Goal: Find specific page/section: Find specific page/section

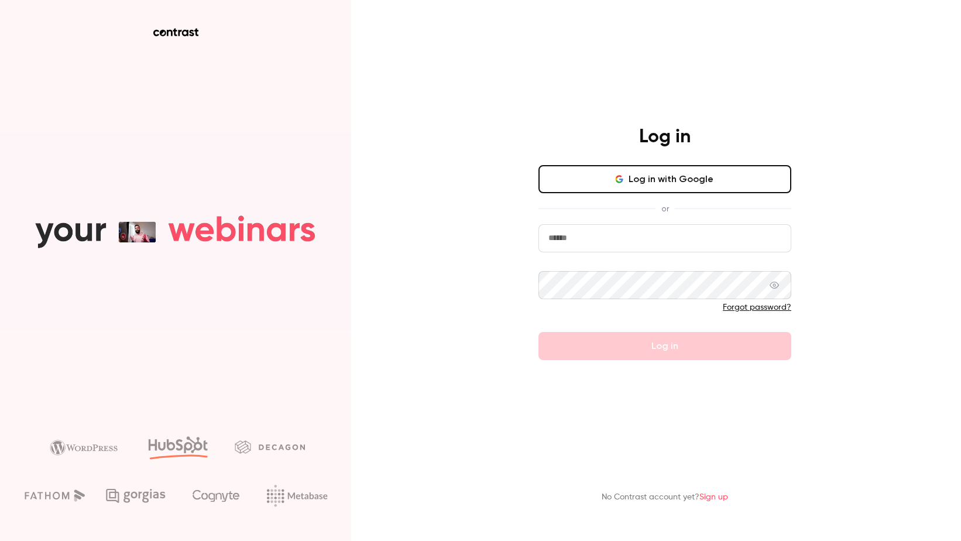
type input "**********"
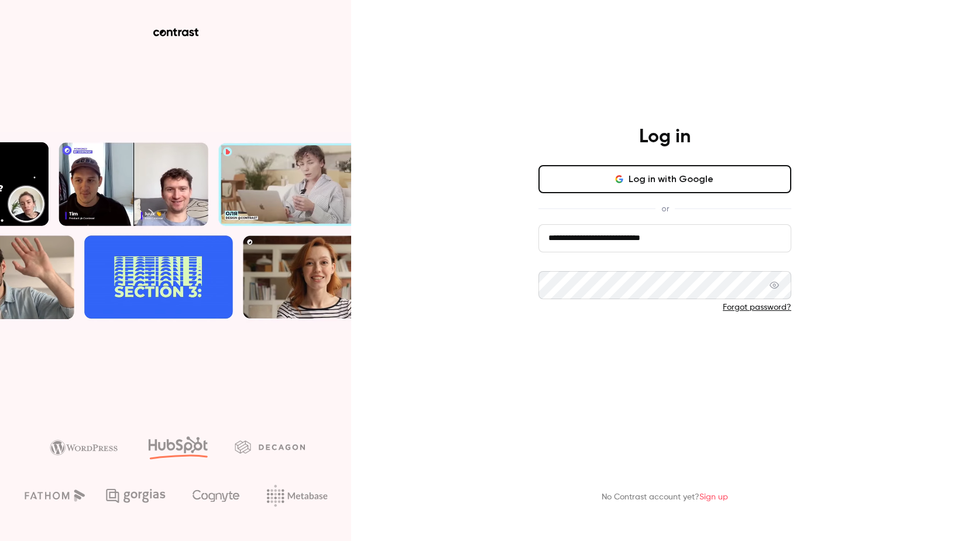
click at [566, 349] on button "Log in" at bounding box center [664, 346] width 253 height 28
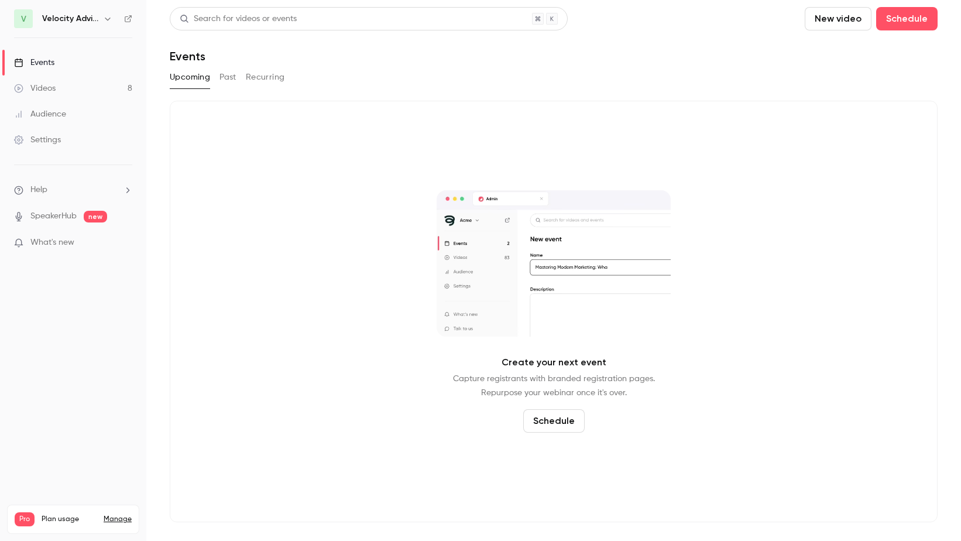
click at [230, 81] on button "Past" at bounding box center [227, 77] width 17 height 19
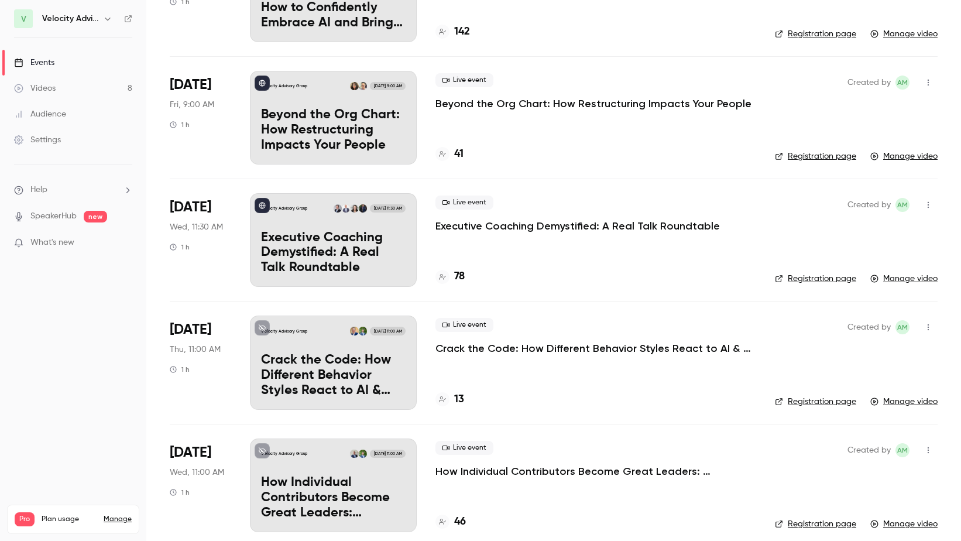
scroll to position [351, 0]
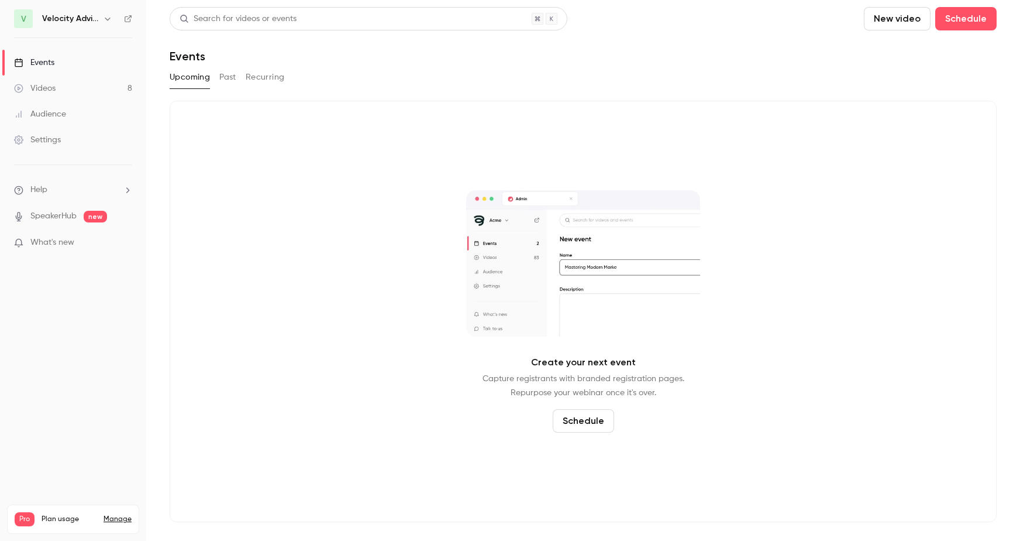
click at [75, 92] on link "Videos 8" at bounding box center [73, 88] width 146 height 26
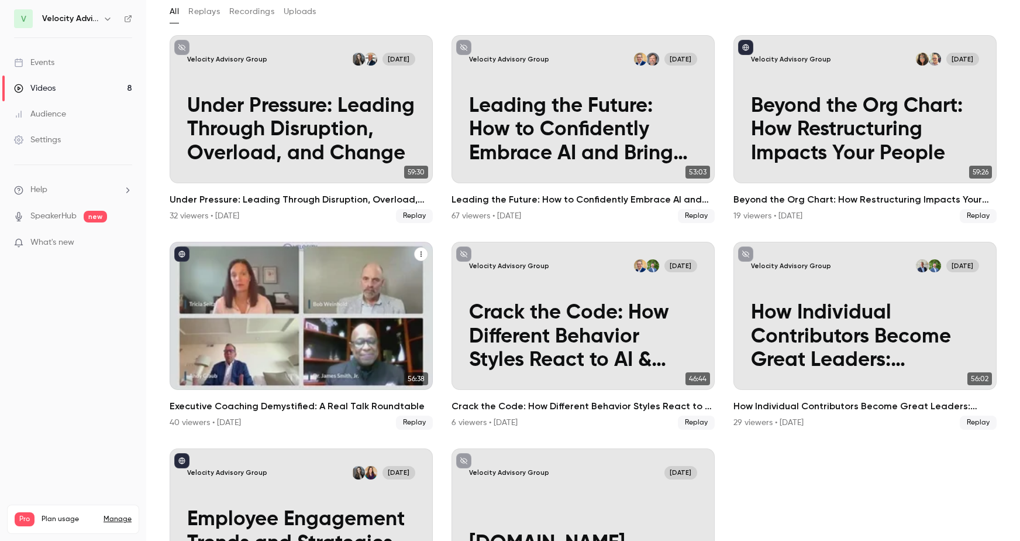
scroll to position [170, 0]
